Goal: Information Seeking & Learning: Understand process/instructions

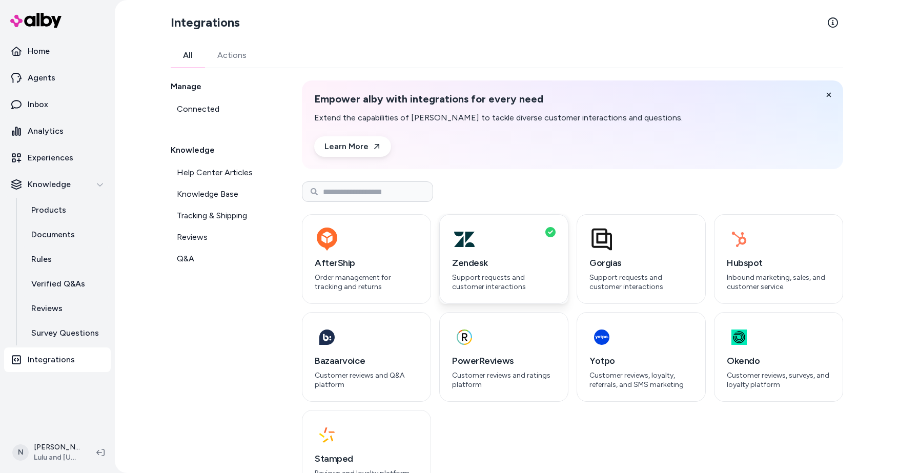
click at [495, 259] on h3 "Zendesk" at bounding box center [504, 263] width 104 height 14
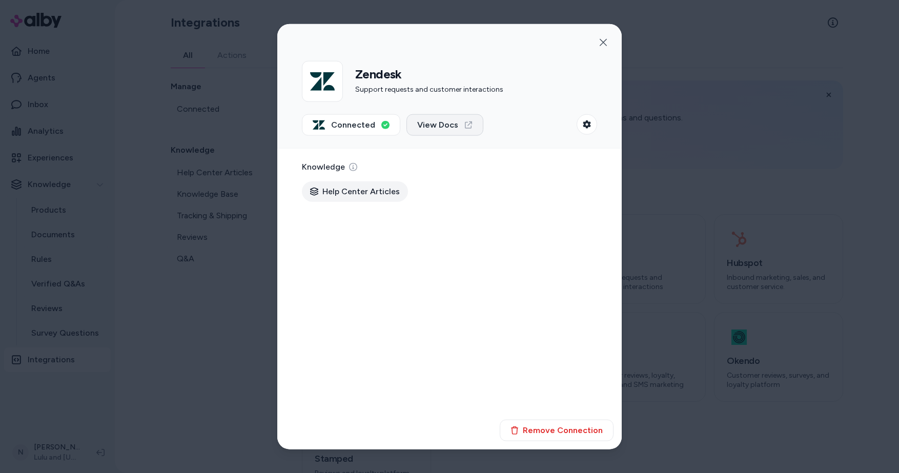
click at [456, 121] on link "View Docs" at bounding box center [445, 125] width 77 height 22
click at [354, 164] on icon at bounding box center [353, 167] width 8 height 8
click at [589, 126] on icon "button" at bounding box center [587, 124] width 8 height 8
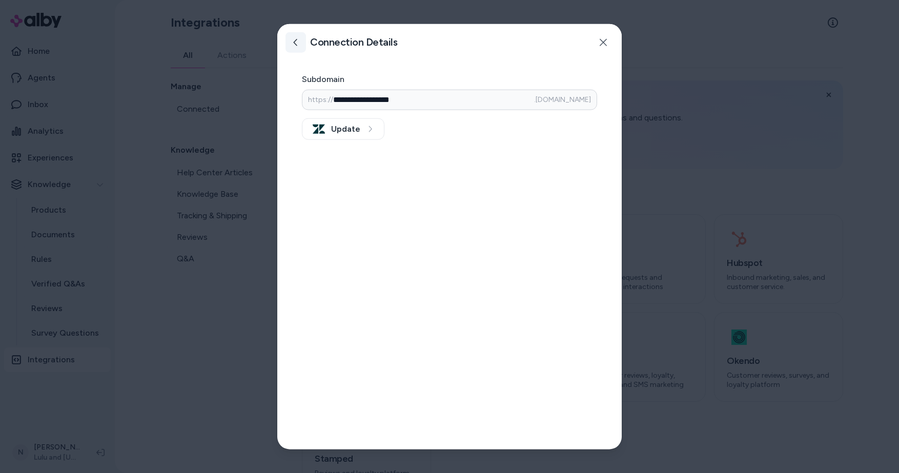
click at [294, 42] on icon at bounding box center [296, 41] width 4 height 7
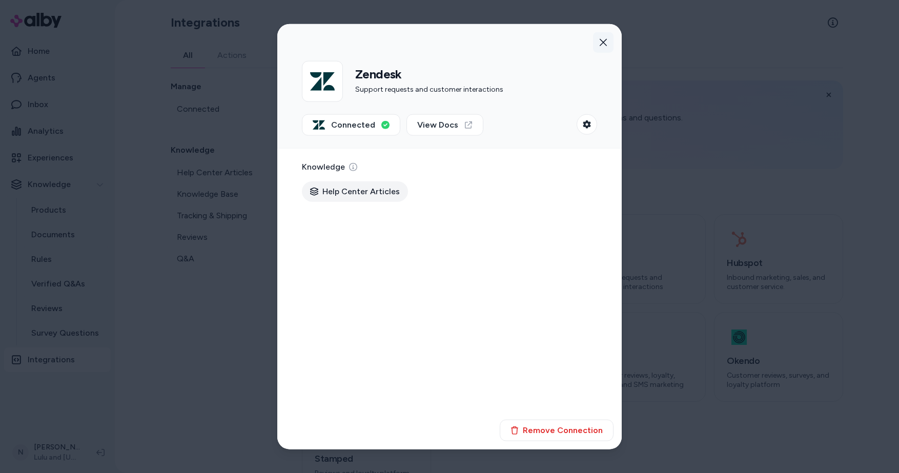
click at [602, 38] on icon "button" at bounding box center [603, 42] width 8 height 8
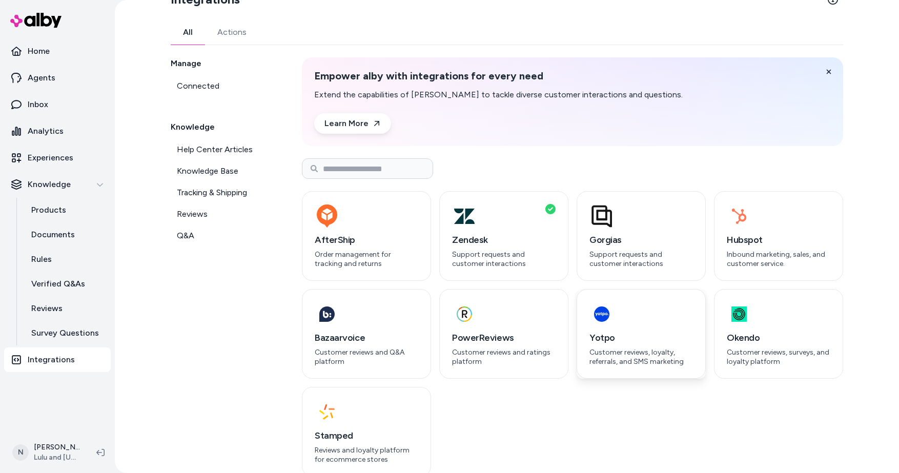
scroll to position [39, 0]
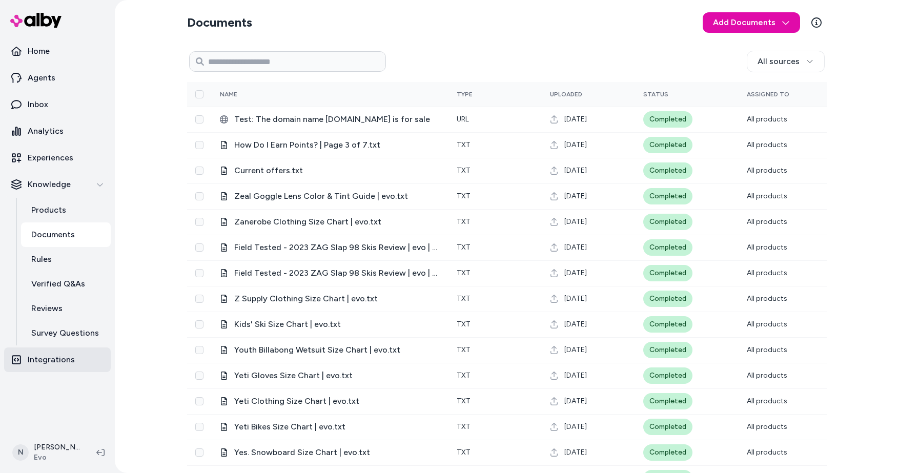
click at [49, 360] on p "Integrations" at bounding box center [51, 360] width 47 height 12
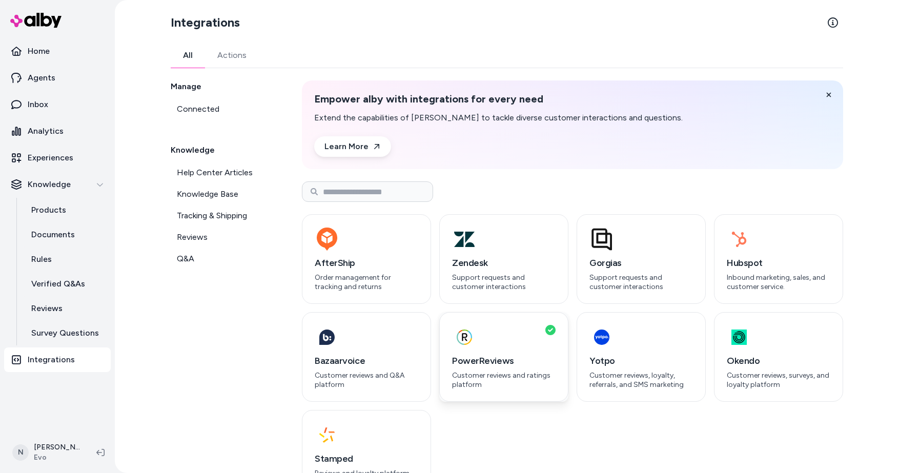
click at [491, 348] on div "button" at bounding box center [504, 337] width 104 height 25
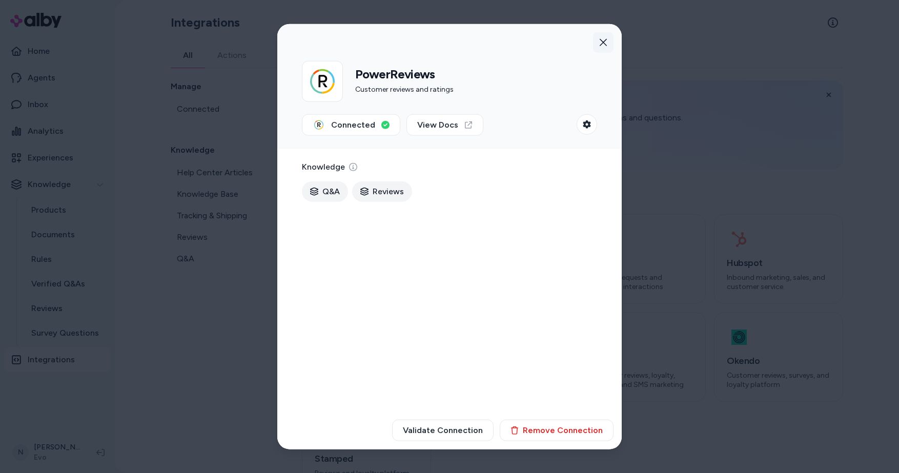
click at [605, 39] on icon "button" at bounding box center [603, 41] width 7 height 7
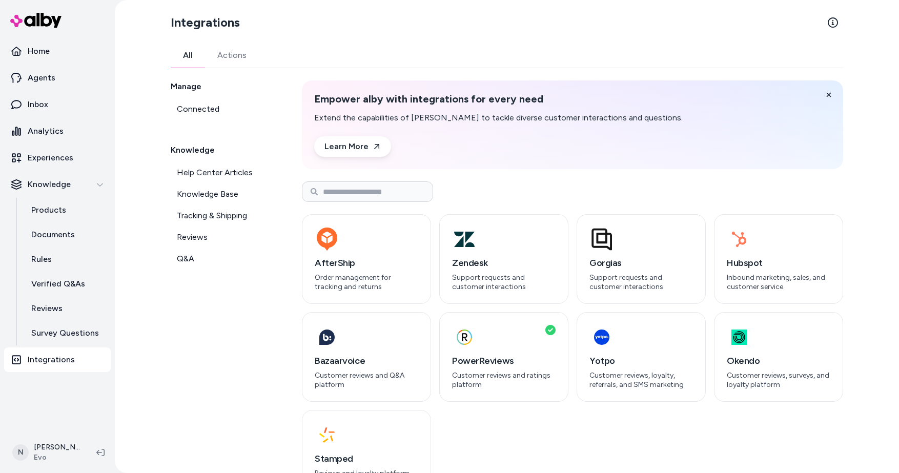
scroll to position [39, 0]
